Goal: Information Seeking & Learning: Understand process/instructions

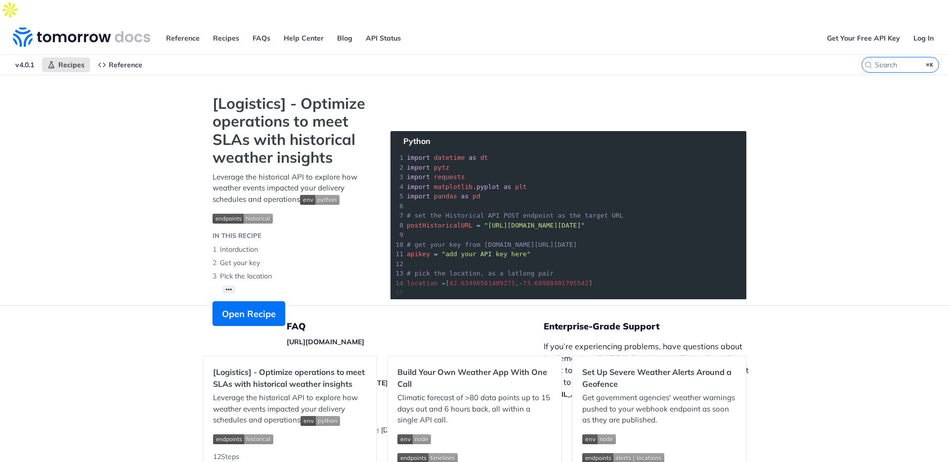
click at [21, 57] on span "v4.0.1" at bounding box center [25, 64] width 30 height 15
click at [54, 27] on img at bounding box center [81, 37] width 137 height 20
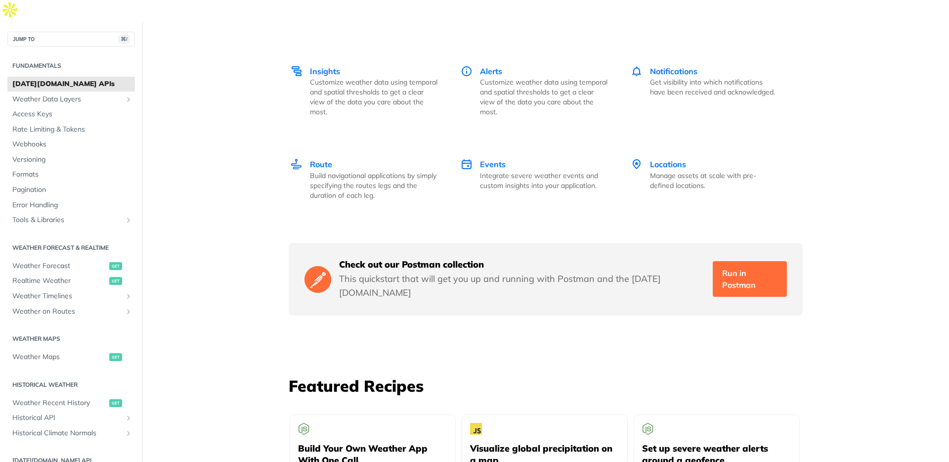
scroll to position [1504, 0]
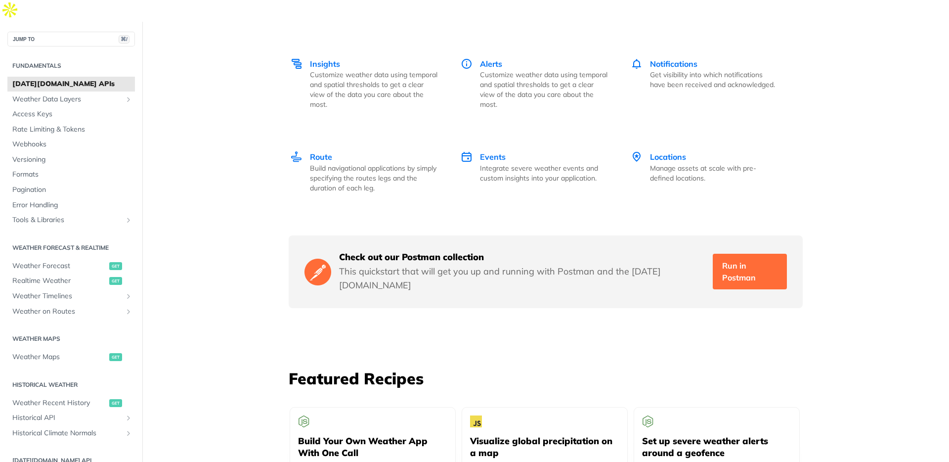
click at [634, 264] on p "This quickstart that will get you up and running with Postman and the Tomorrow.…" at bounding box center [522, 278] width 366 height 28
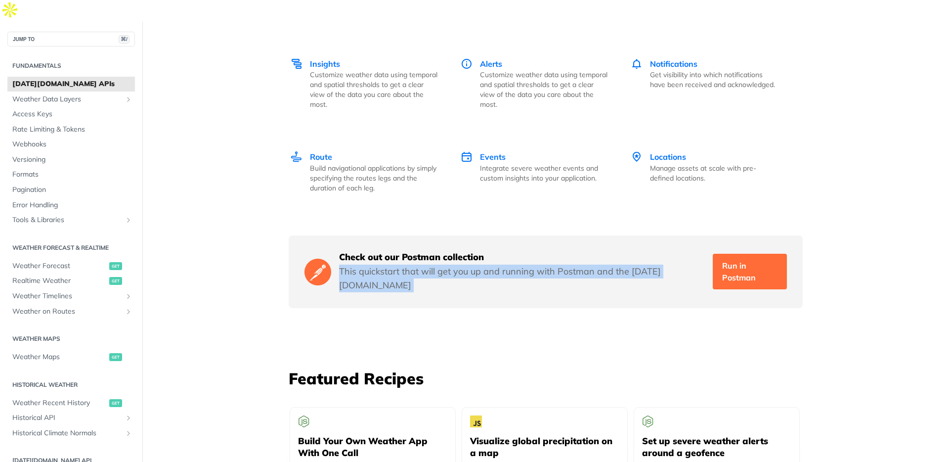
click at [634, 264] on p "This quickstart that will get you up and running with Postman and the Tomorrow.…" at bounding box center [522, 278] width 366 height 28
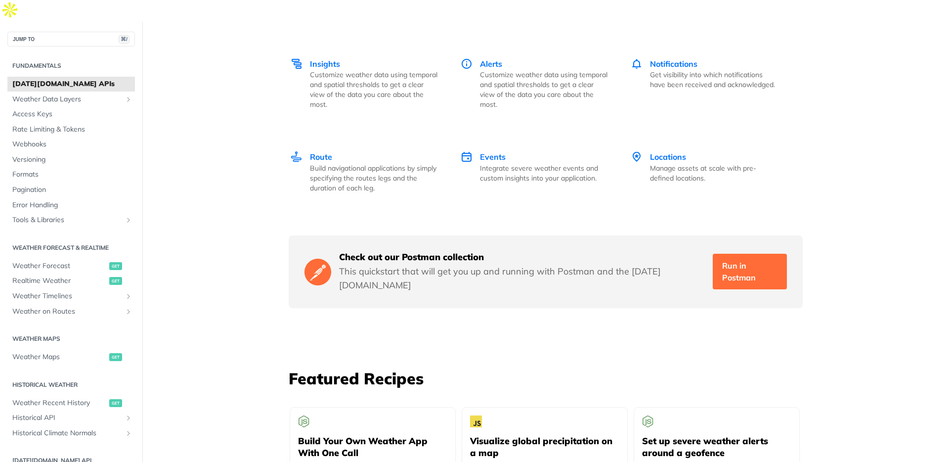
click at [632, 258] on div "Check out our Postman collection This quickstart that will get you up and runni…" at bounding box center [546, 271] width 514 height 73
